Goal: Task Accomplishment & Management: Use online tool/utility

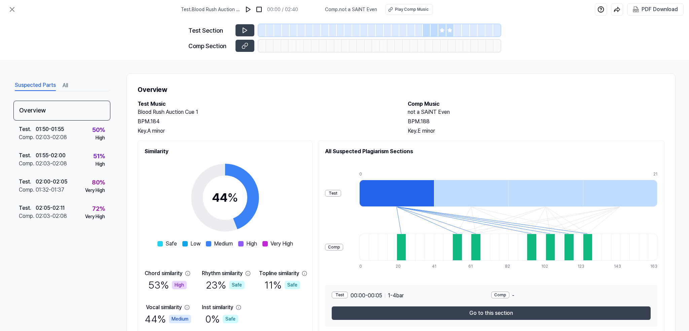
scroll to position [27, 0]
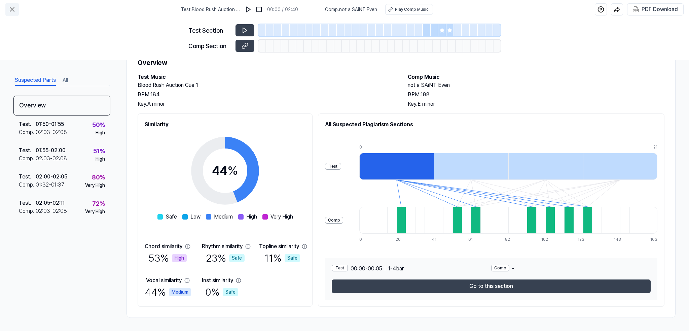
click at [11, 7] on icon at bounding box center [12, 9] width 8 height 8
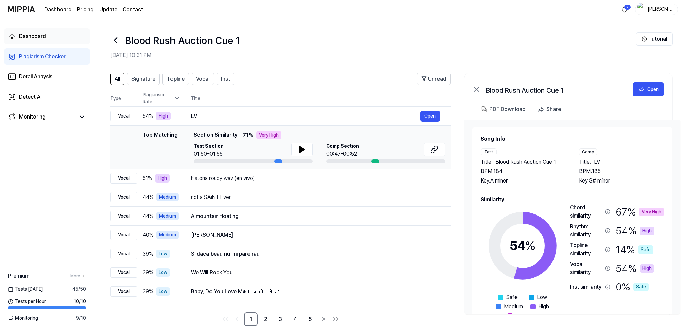
click at [23, 36] on div "Dashboard" at bounding box center [32, 36] width 27 height 8
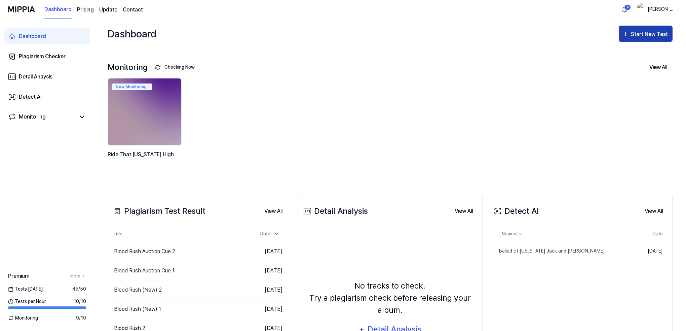
click at [647, 34] on div "Start New Test" at bounding box center [650, 34] width 38 height 9
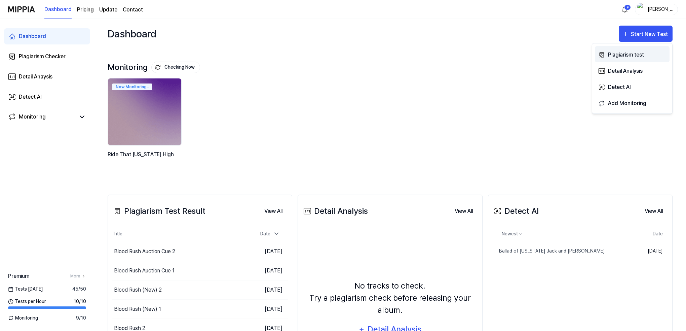
click at [619, 53] on div "Plagiarism test" at bounding box center [637, 54] width 59 height 9
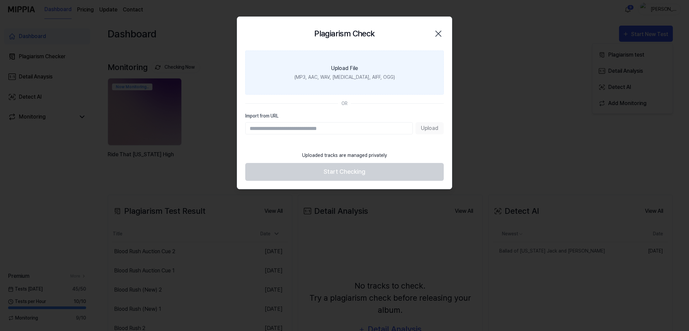
click at [354, 71] on div "Upload File" at bounding box center [344, 68] width 27 height 8
click at [0, 0] on input "Upload File (MP3, AAC, WAV, [MEDICAL_DATA], AIFF, OGG)" at bounding box center [0, 0] width 0 height 0
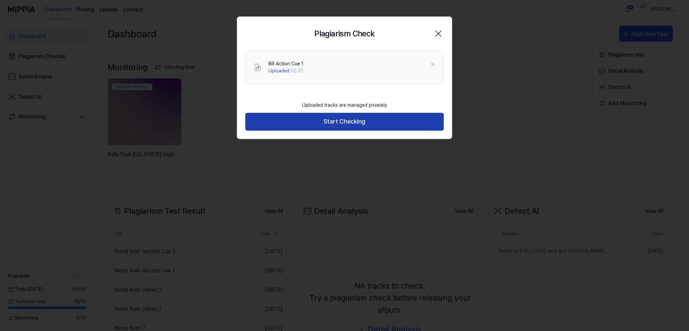
click at [352, 121] on button "Start Checking" at bounding box center [344, 122] width 198 height 18
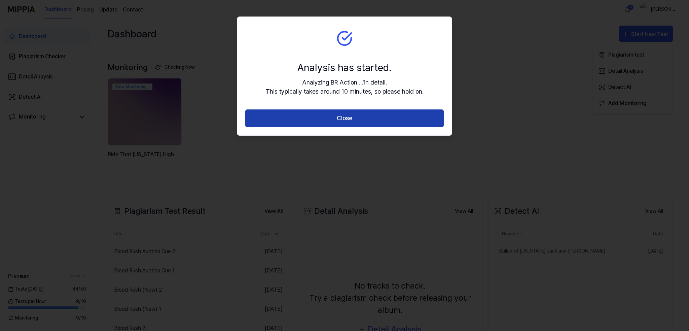
click at [345, 118] on button "Close" at bounding box center [344, 118] width 198 height 18
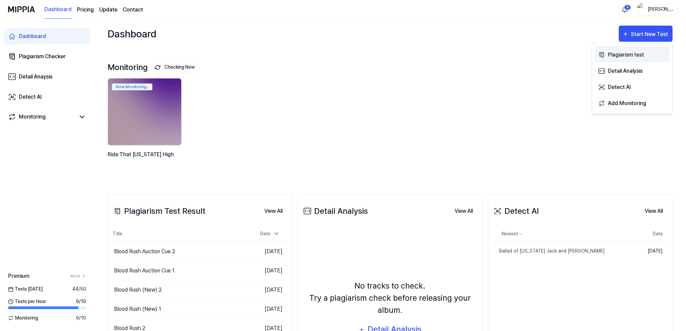
click at [621, 53] on div "Plagiarism test" at bounding box center [637, 54] width 59 height 9
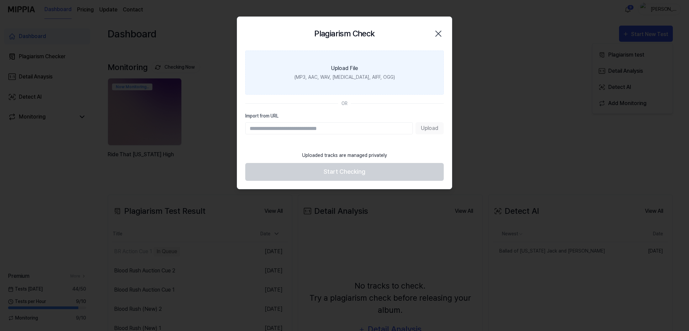
click at [322, 78] on div "(MP3, AAC, WAV, [MEDICAL_DATA], AIFF, OGG)" at bounding box center [344, 77] width 101 height 7
click at [0, 0] on input "Upload File (MP3, AAC, WAV, [MEDICAL_DATA], AIFF, OGG)" at bounding box center [0, 0] width 0 height 0
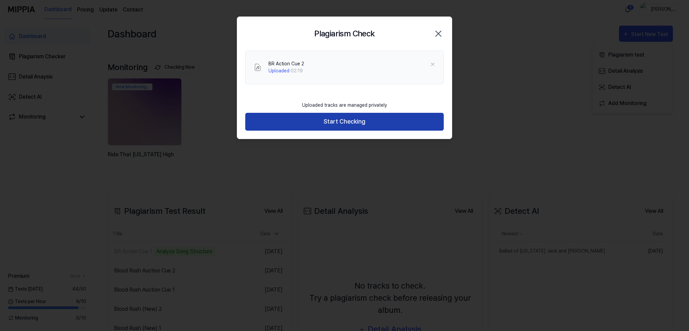
click at [344, 120] on button "Start Checking" at bounding box center [344, 122] width 198 height 18
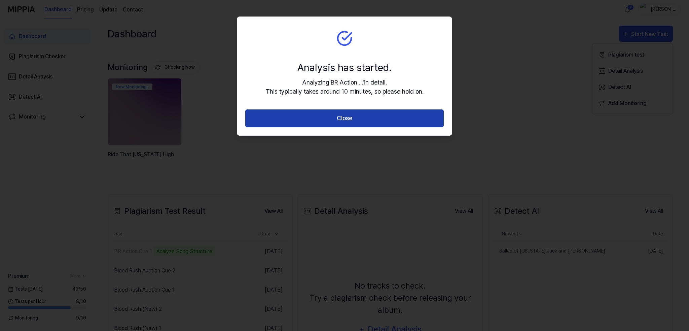
click at [349, 118] on button "Close" at bounding box center [344, 118] width 198 height 18
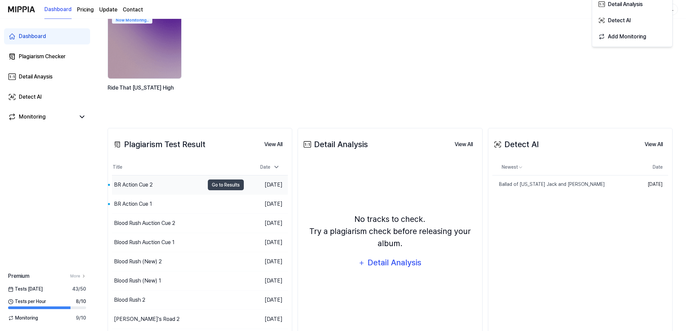
scroll to position [67, 0]
click at [138, 182] on div "BR Action Cue 2" at bounding box center [133, 184] width 39 height 8
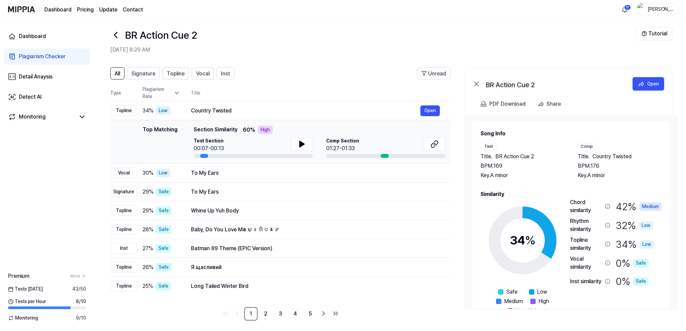
scroll to position [8, 0]
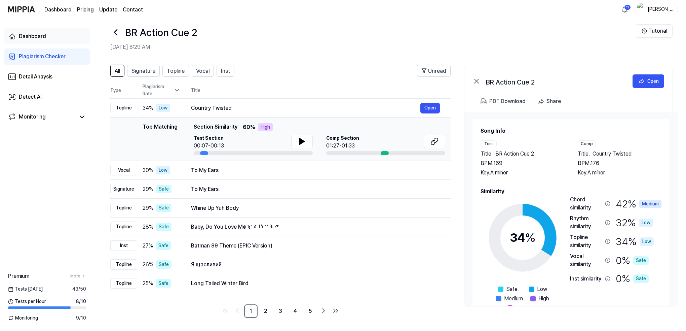
click at [29, 36] on div "Dashboard" at bounding box center [32, 36] width 27 height 8
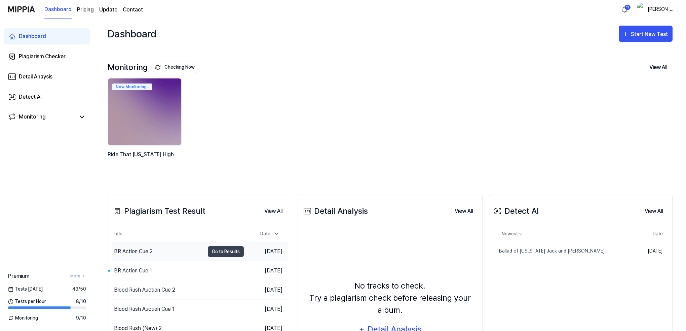
click at [147, 249] on div "BR Action Cue 2" at bounding box center [133, 251] width 39 height 8
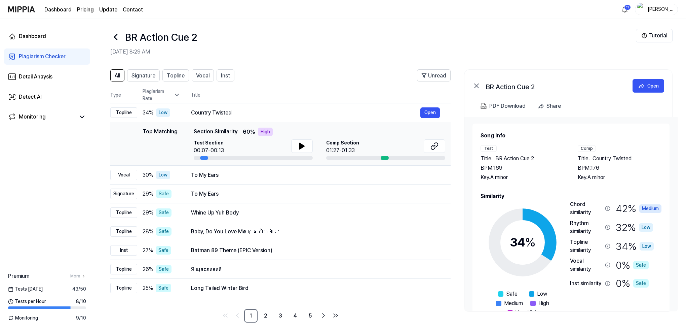
scroll to position [8, 0]
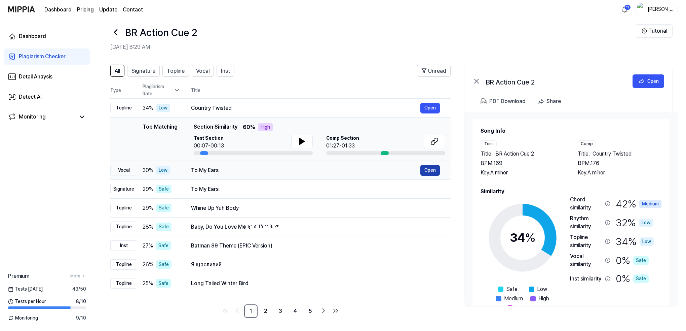
click at [429, 168] on button "Open" at bounding box center [431, 170] width 20 height 11
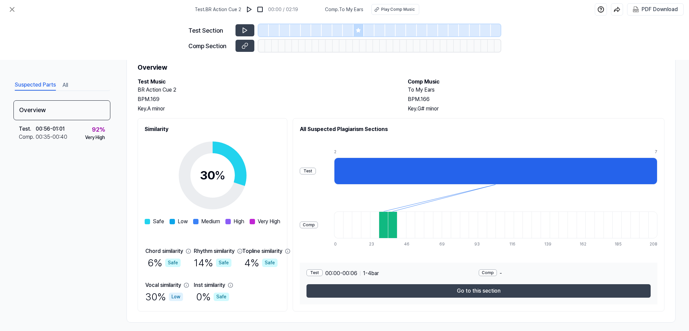
scroll to position [27, 0]
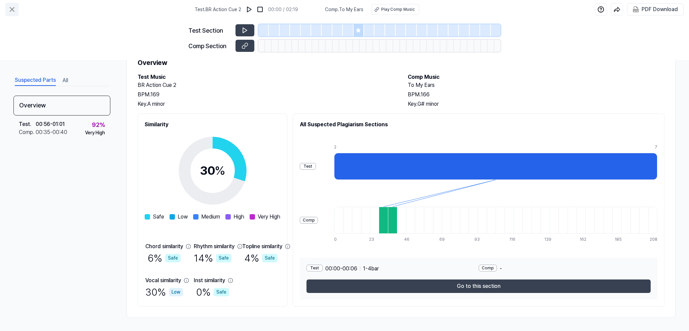
click at [11, 9] on icon at bounding box center [12, 9] width 4 height 4
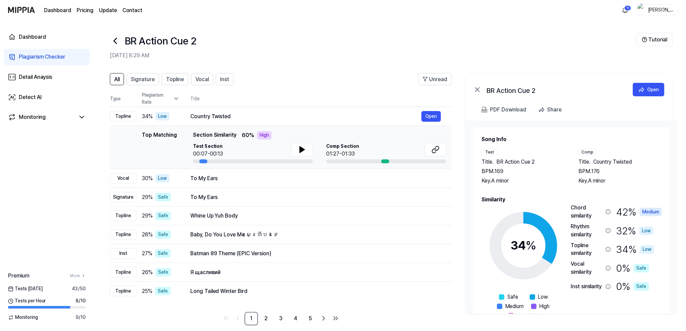
scroll to position [8, 0]
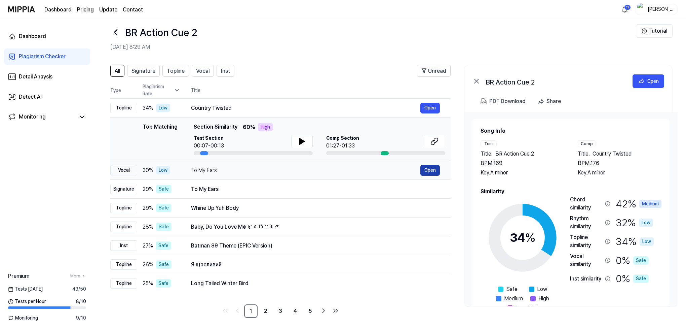
click at [432, 168] on button "Open" at bounding box center [431, 170] width 20 height 11
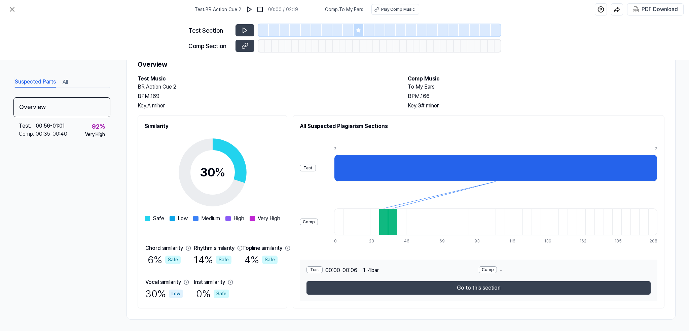
scroll to position [27, 0]
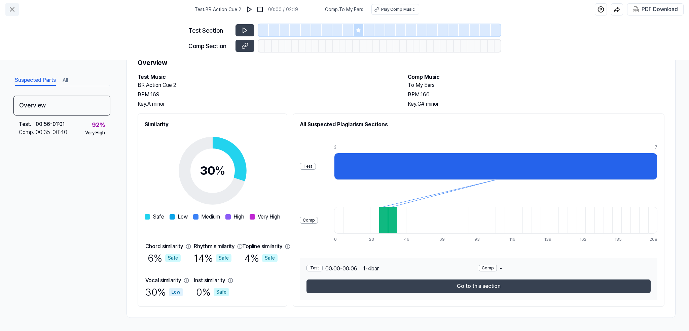
click at [12, 7] on icon at bounding box center [12, 9] width 8 height 8
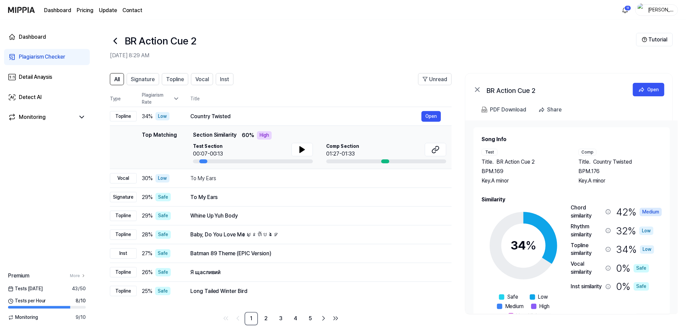
scroll to position [8, 0]
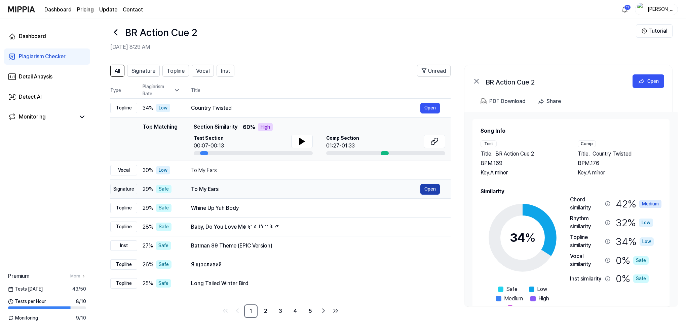
click at [425, 189] on button "Open" at bounding box center [431, 189] width 20 height 11
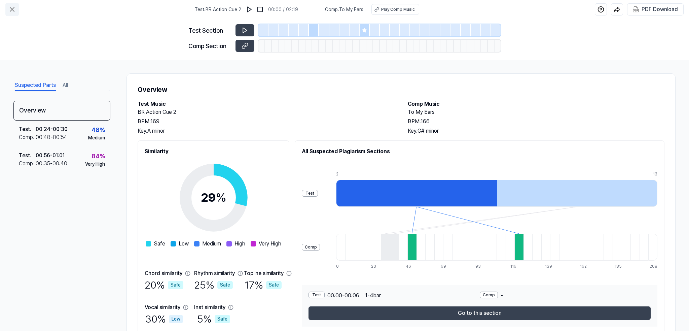
click at [11, 9] on icon at bounding box center [12, 9] width 8 height 8
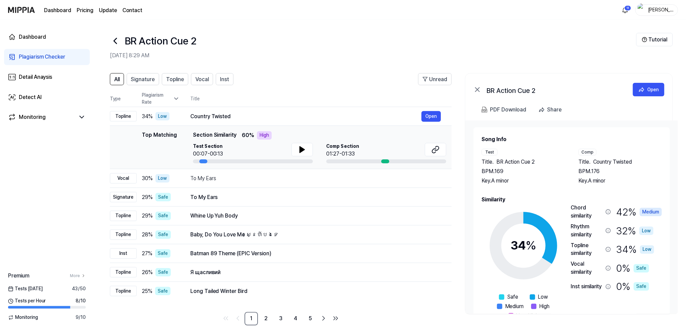
scroll to position [8, 0]
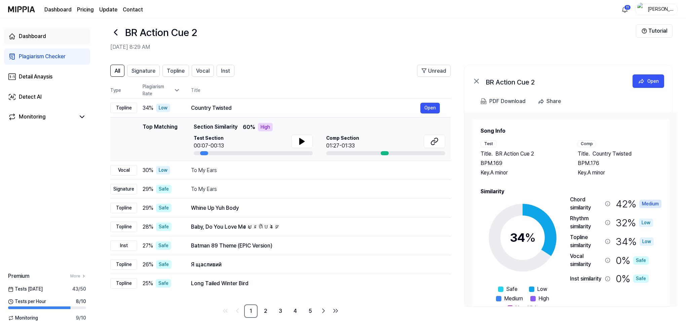
click at [36, 35] on div "Dashboard" at bounding box center [32, 36] width 27 height 8
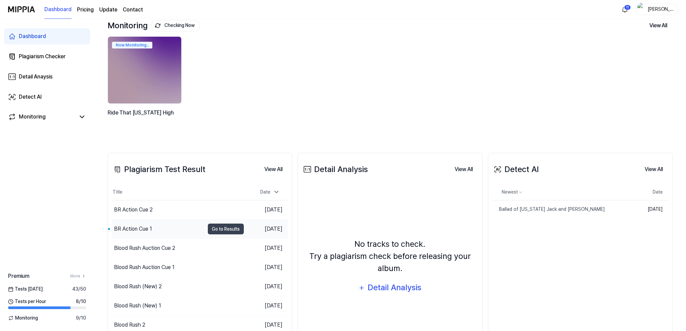
scroll to position [42, 0]
click at [133, 228] on div "BR Action Cue 1" at bounding box center [133, 229] width 38 height 8
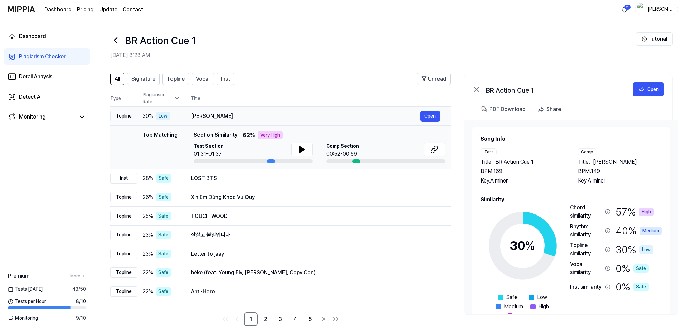
drag, startPoint x: 433, startPoint y: 113, endPoint x: 410, endPoint y: 114, distance: 22.6
click at [431, 113] on button "Open" at bounding box center [431, 116] width 20 height 11
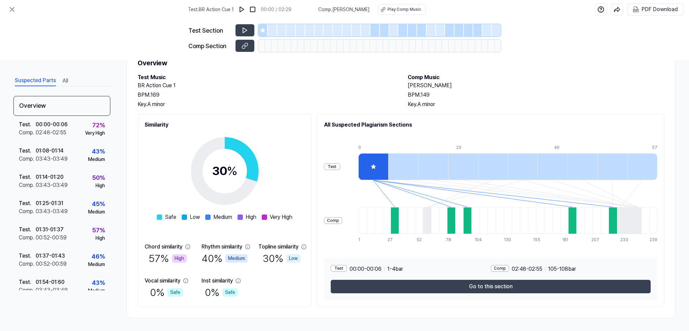
scroll to position [27, 0]
click at [9, 9] on icon at bounding box center [12, 9] width 8 height 8
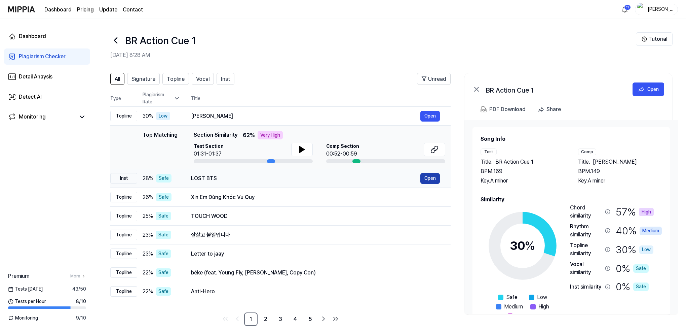
click at [430, 177] on button "Open" at bounding box center [431, 178] width 20 height 11
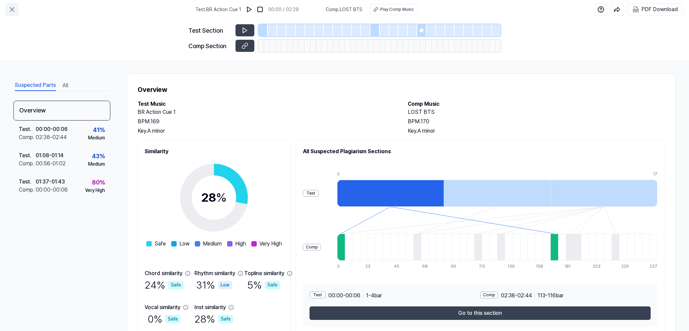
click at [12, 8] on icon at bounding box center [12, 9] width 8 height 8
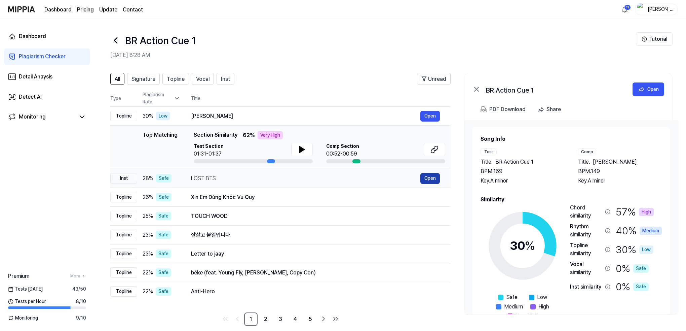
click at [432, 177] on button "Open" at bounding box center [431, 178] width 20 height 11
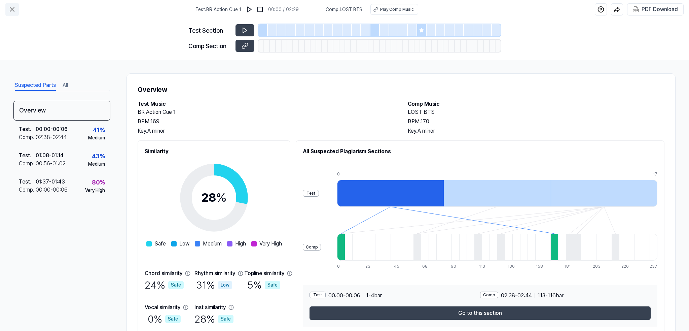
click at [13, 9] on icon at bounding box center [12, 9] width 4 height 4
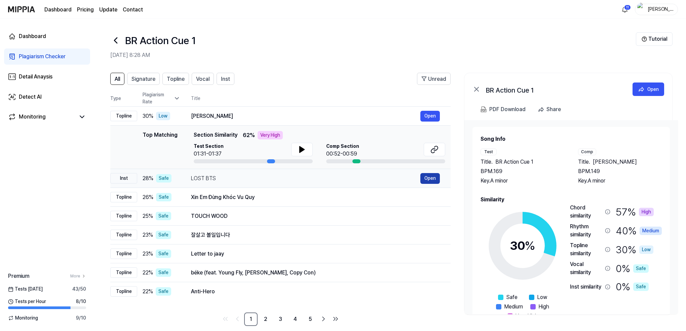
click at [433, 178] on button "Open" at bounding box center [431, 178] width 20 height 11
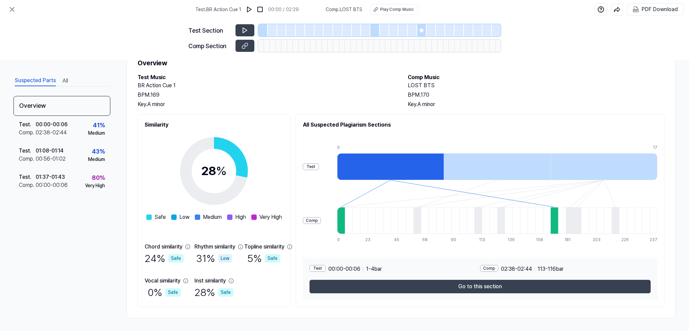
scroll to position [27, 0]
click at [11, 9] on icon at bounding box center [12, 9] width 8 height 8
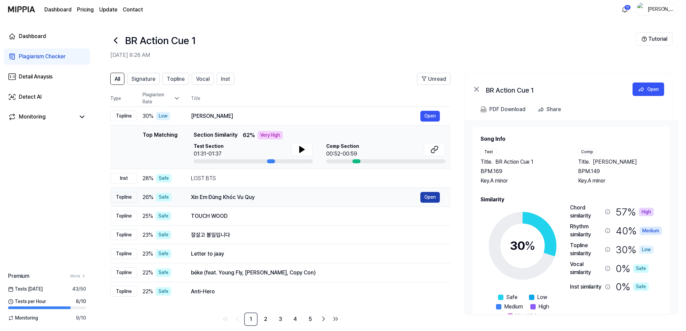
click at [430, 196] on button "Open" at bounding box center [431, 197] width 20 height 11
